Goal: Navigation & Orientation: Find specific page/section

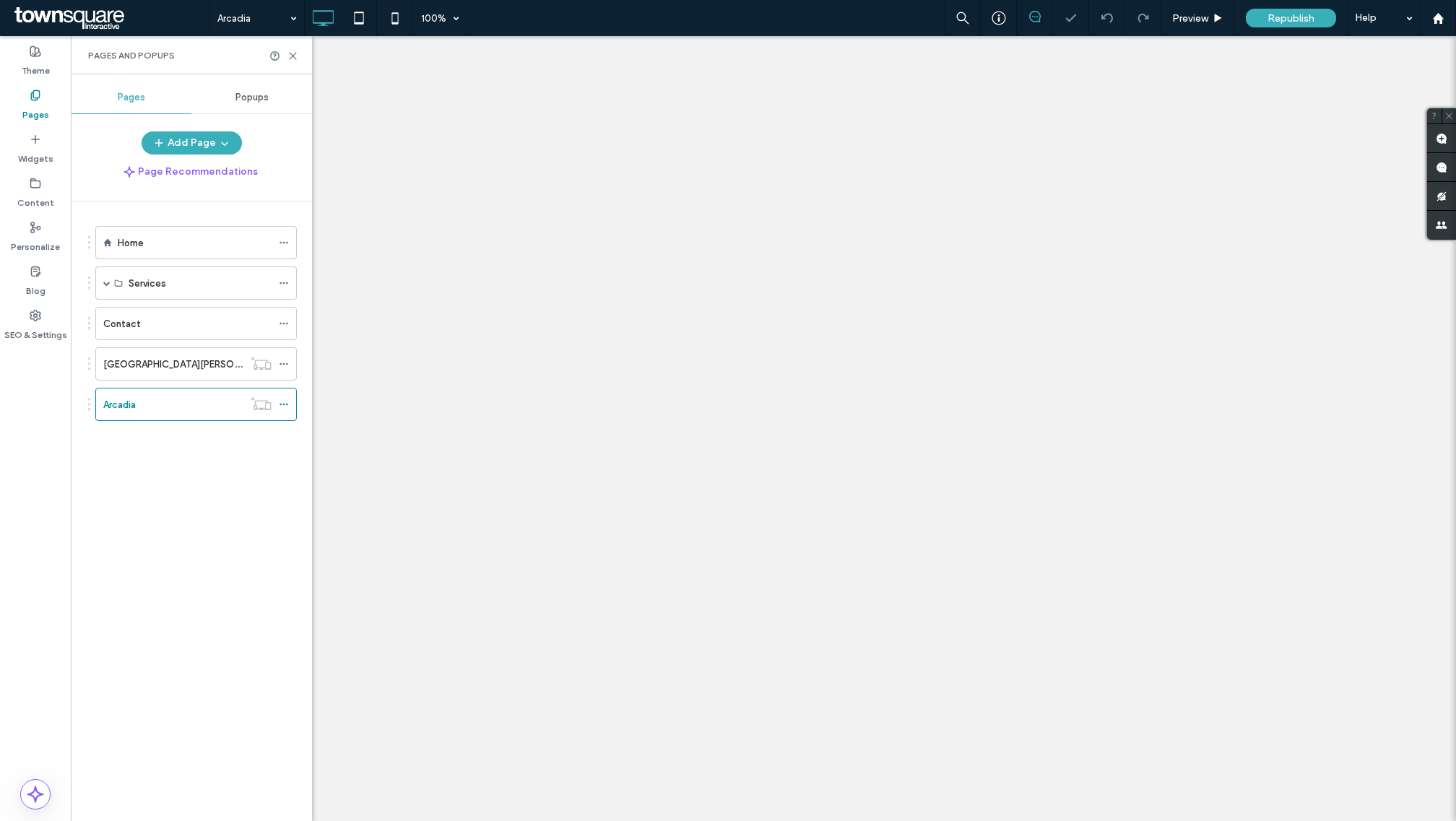
click at [157, 283] on div at bounding box center [728, 410] width 1456 height 821
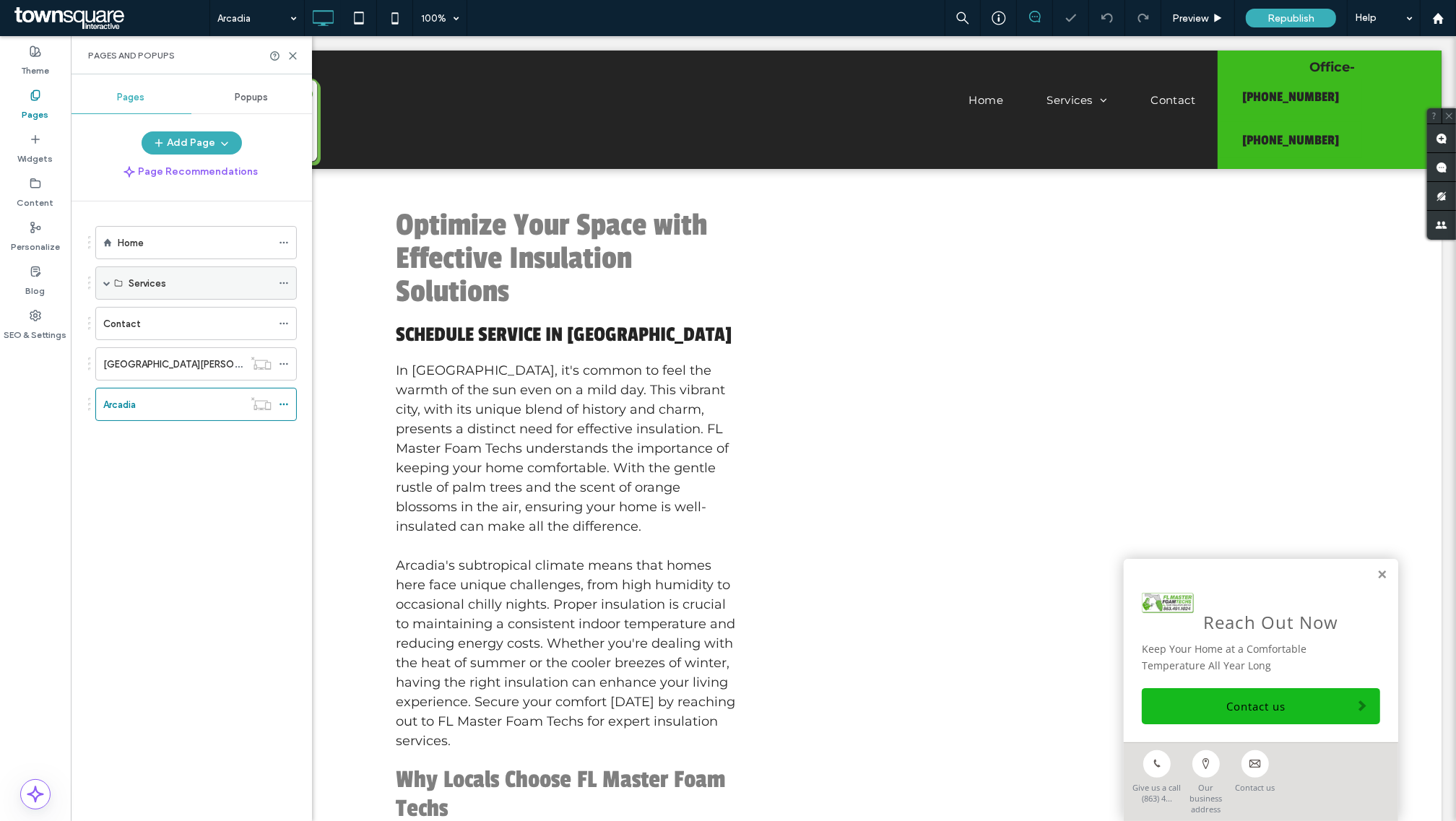
click at [105, 283] on span at bounding box center [107, 283] width 7 height 7
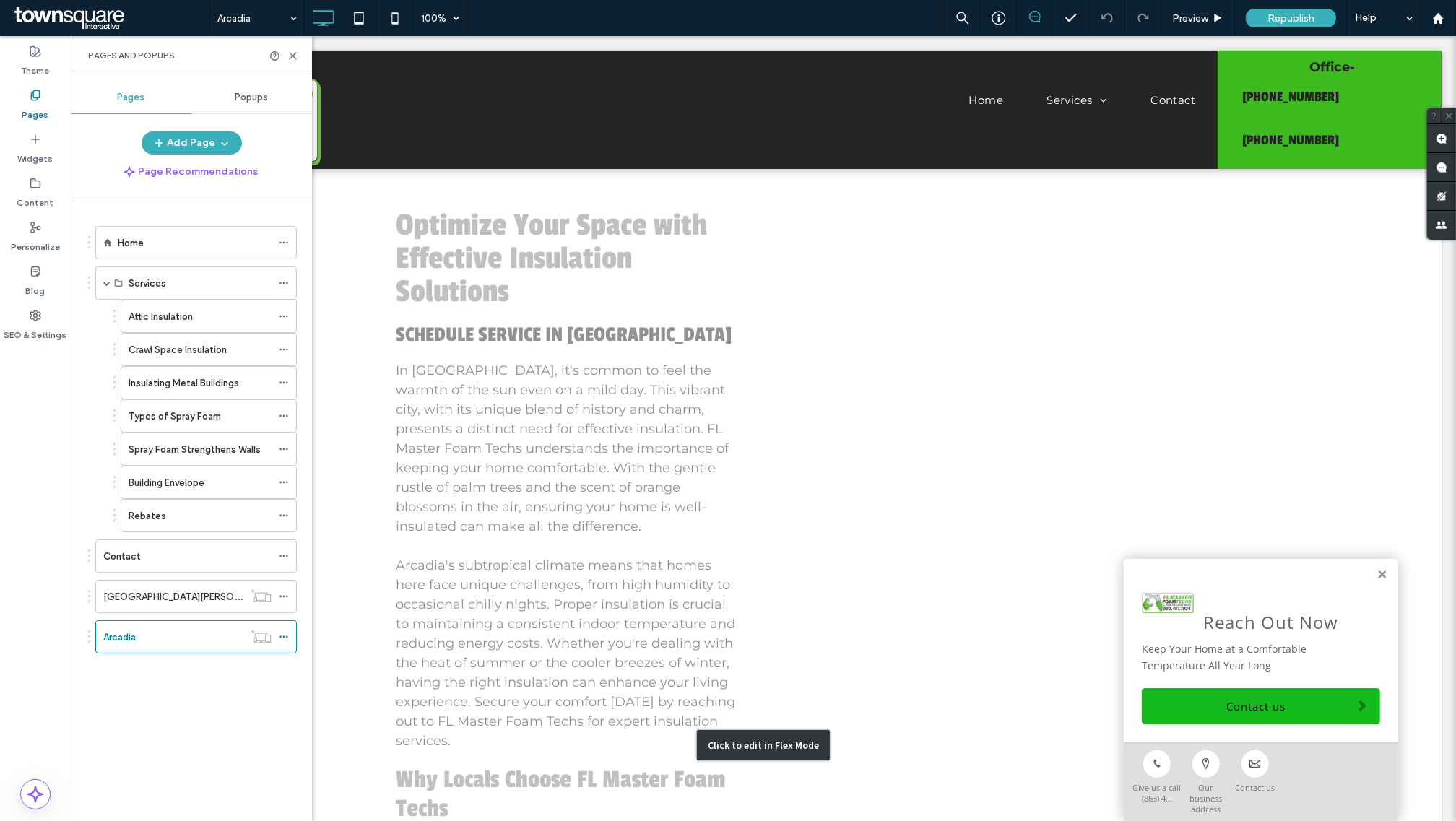
drag, startPoint x: 1202, startPoint y: 449, endPoint x: 1395, endPoint y: 568, distance: 226.7
click at [1202, 449] on div "Click to edit in Flex Mode" at bounding box center [762, 745] width 1357 height 1168
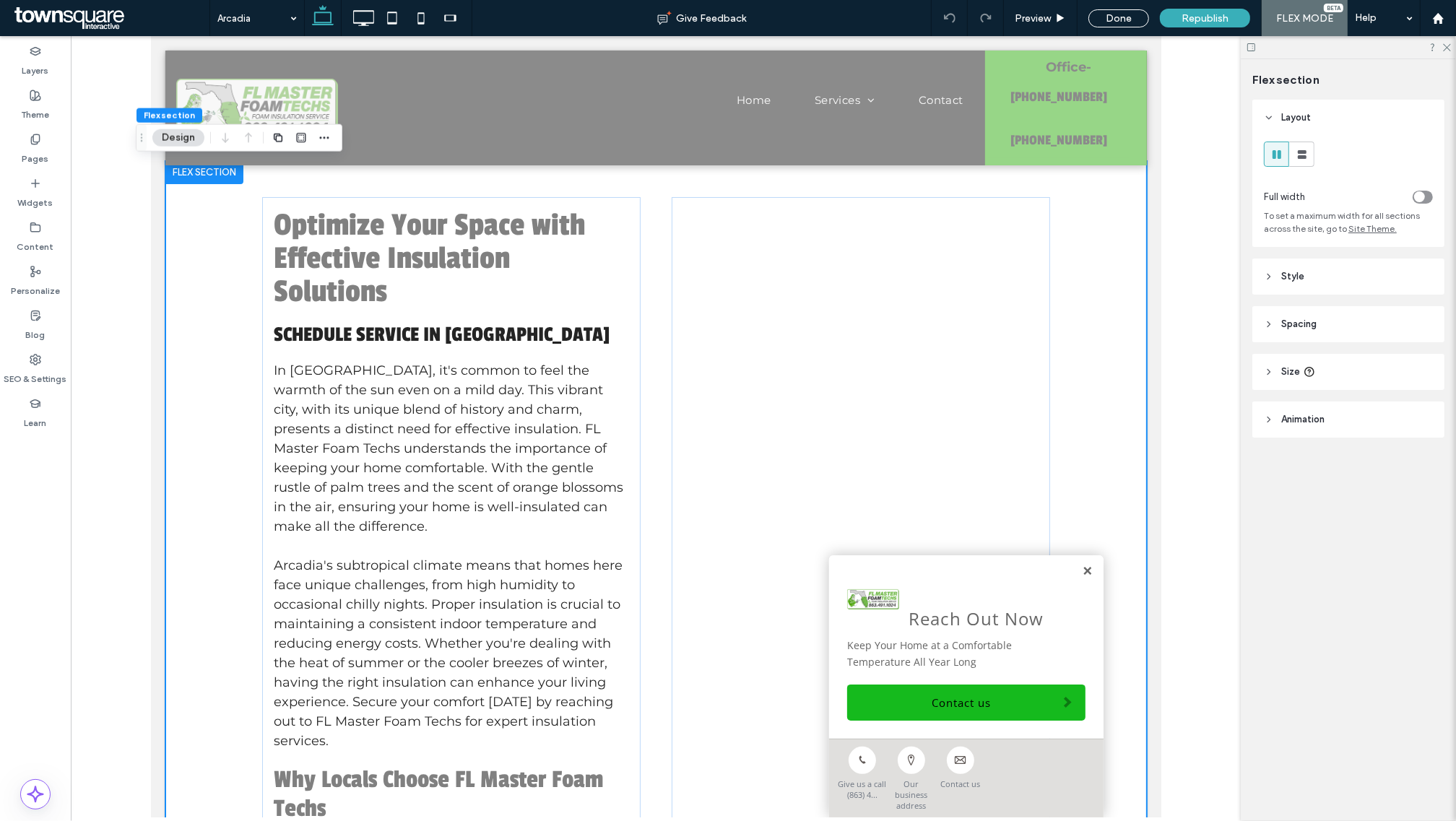
click at [1081, 577] on link at bounding box center [1086, 571] width 11 height 12
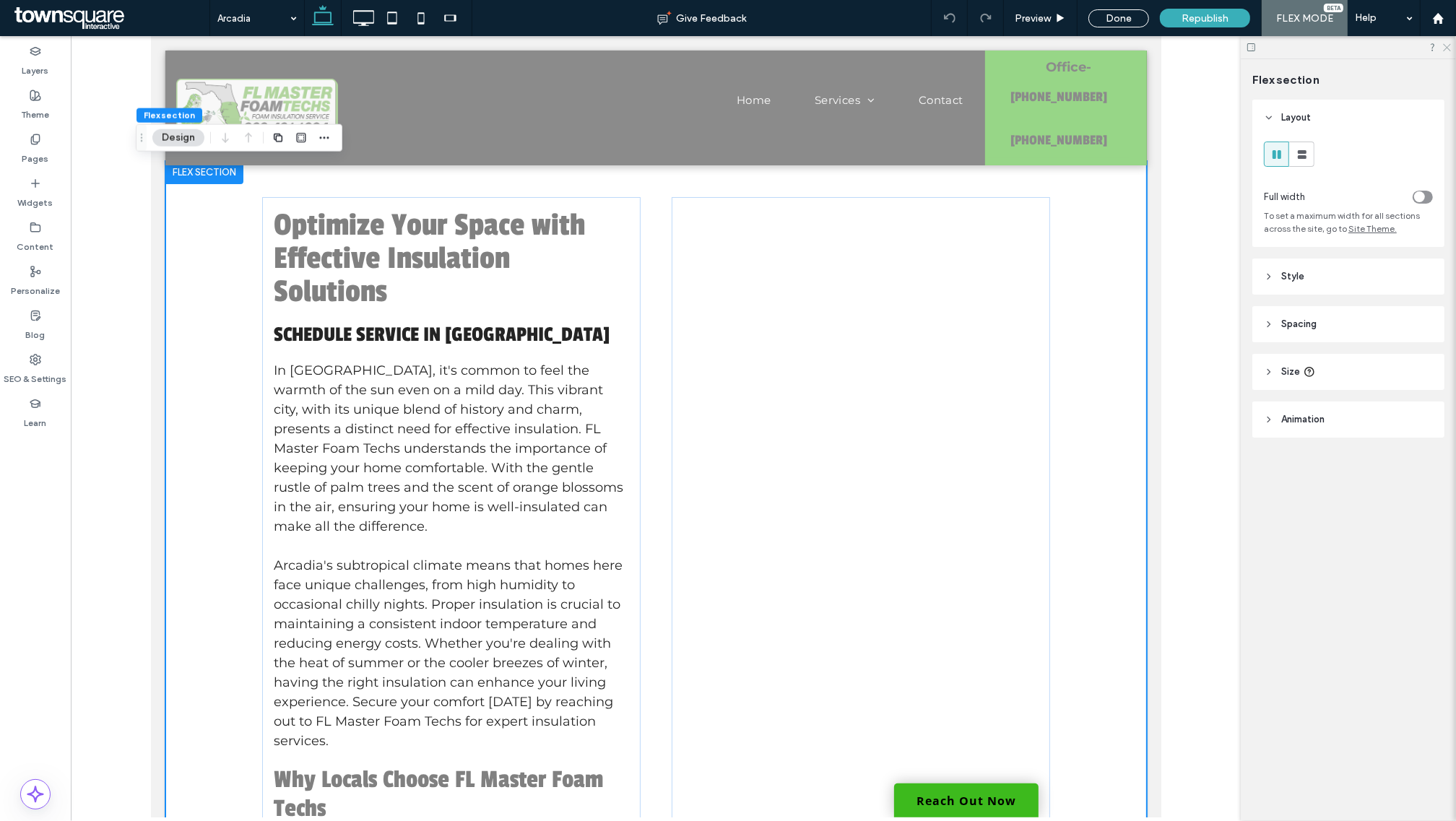
click at [1450, 44] on icon at bounding box center [1446, 46] width 10 height 10
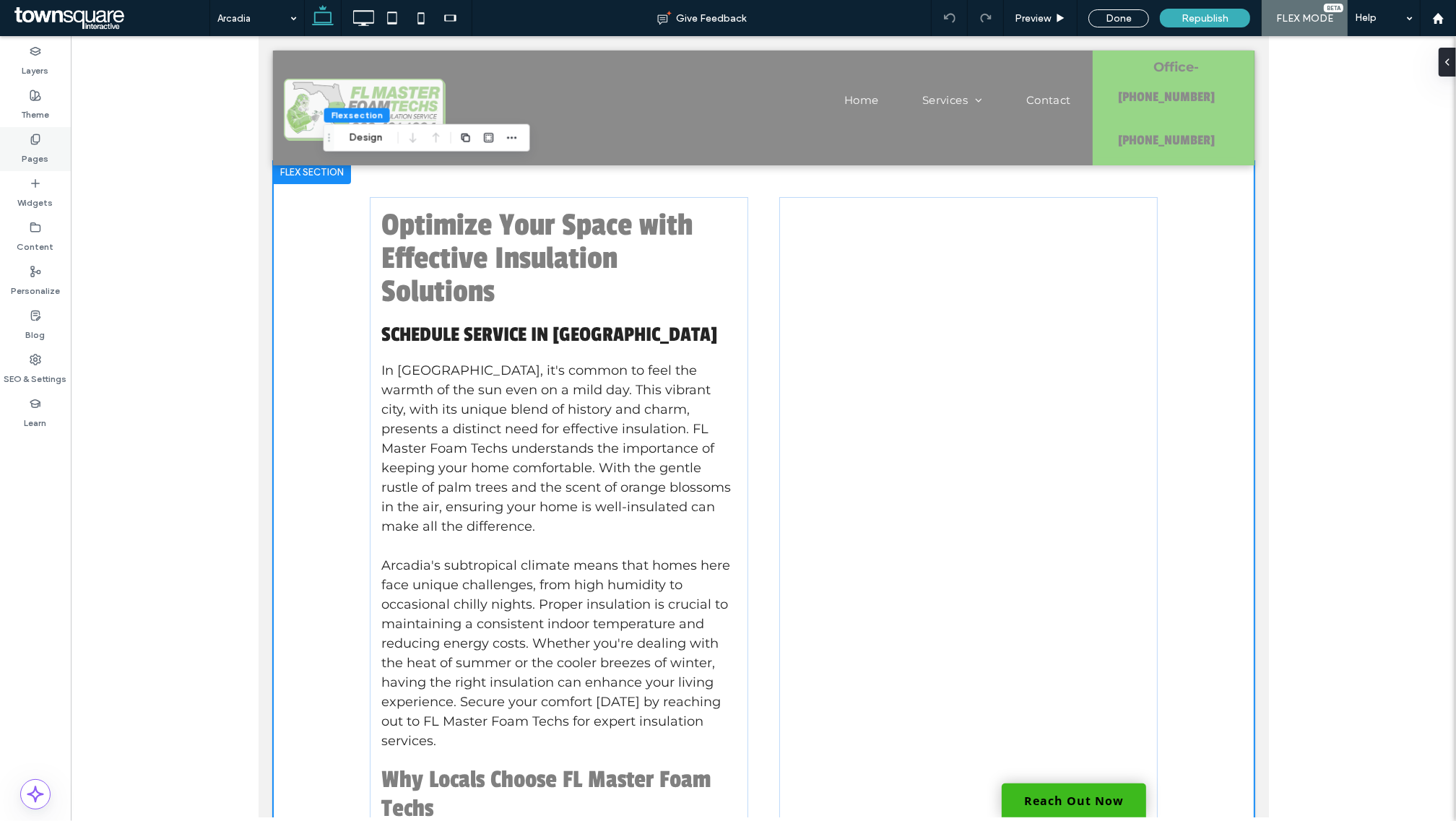
click at [42, 138] on div "Pages" at bounding box center [35, 149] width 71 height 44
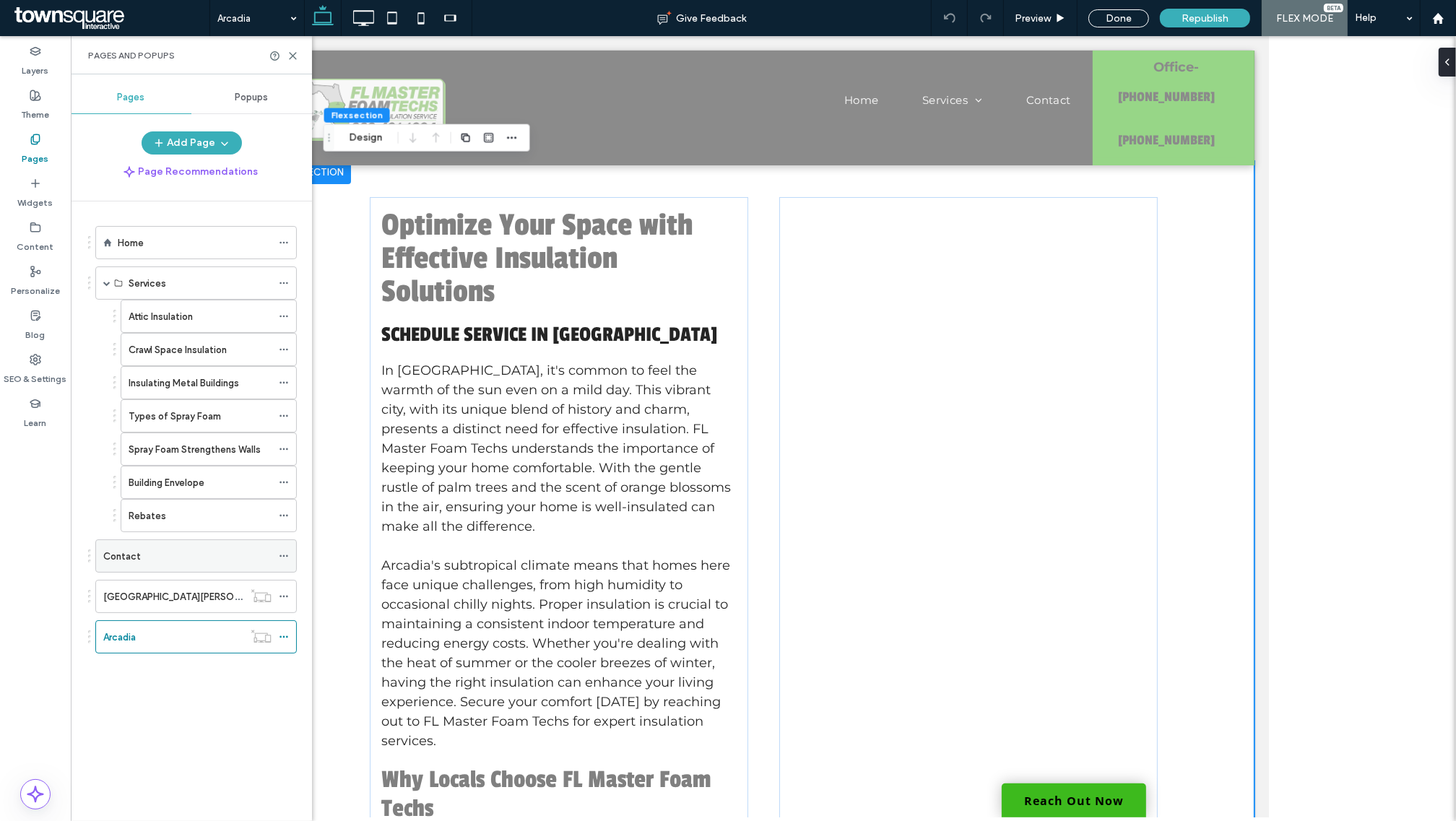
click at [175, 569] on div "Contact" at bounding box center [188, 556] width 168 height 32
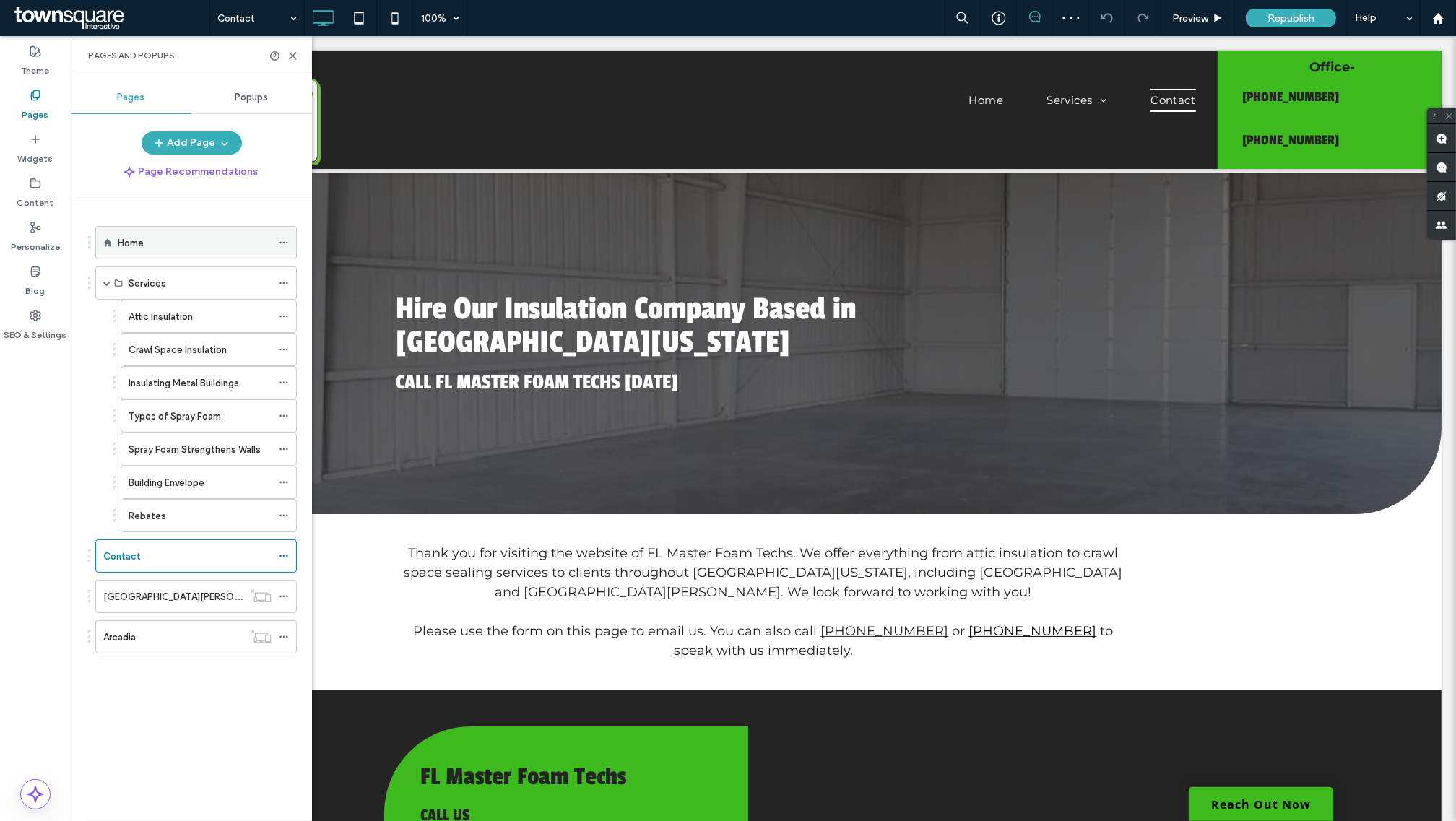
click at [131, 254] on div "Home" at bounding box center [195, 243] width 154 height 32
